Goal: Information Seeking & Learning: Learn about a topic

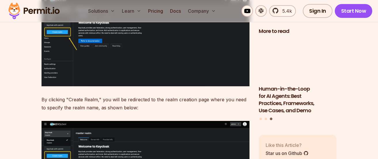
scroll to position [1590, 0]
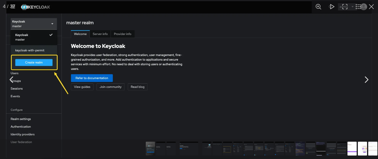
click at [372, 6] on button "You can close this modal content with the ESC key" at bounding box center [371, 6] width 13 height 13
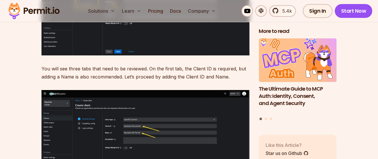
scroll to position [2512, 0]
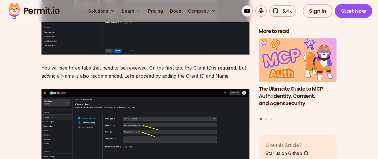
click at [102, 108] on img at bounding box center [145, 134] width 208 height 90
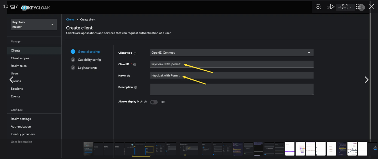
click at [375, 7] on button "You can close this modal content with the ESC key" at bounding box center [371, 6] width 13 height 13
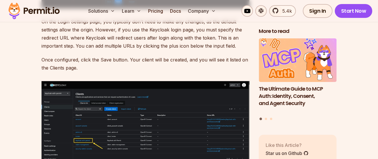
scroll to position [2938, 0]
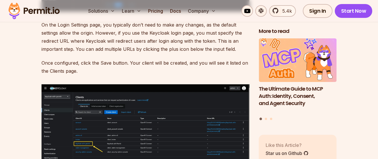
click at [58, 84] on img at bounding box center [145, 130] width 208 height 93
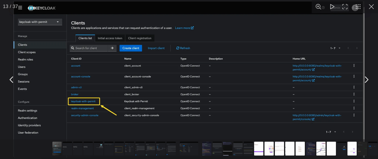
click at [371, 7] on button "You can close this modal content with the ESC key" at bounding box center [371, 6] width 13 height 13
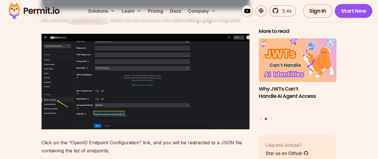
scroll to position [3392, 0]
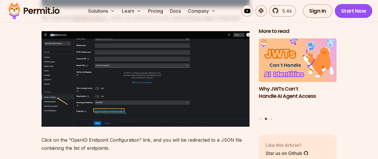
click at [62, 47] on img at bounding box center [145, 78] width 208 height 95
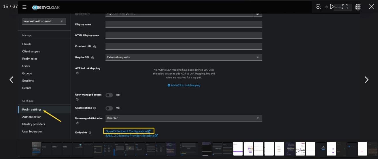
click at [371, 6] on button "You can close this modal content with the ESC key" at bounding box center [371, 6] width 13 height 13
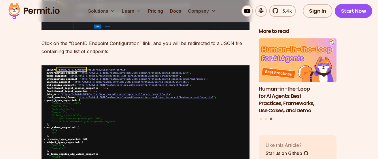
scroll to position [3490, 0]
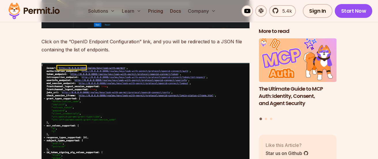
click at [51, 81] on img at bounding box center [145, 139] width 208 height 152
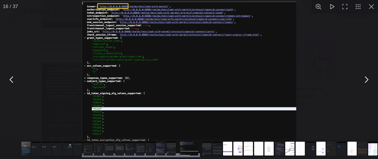
click at [374, 7] on button "You can close this modal content with the ESC key" at bounding box center [371, 6] width 13 height 13
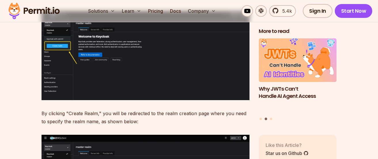
scroll to position [1590, 0]
